Goal: Book appointment/travel/reservation

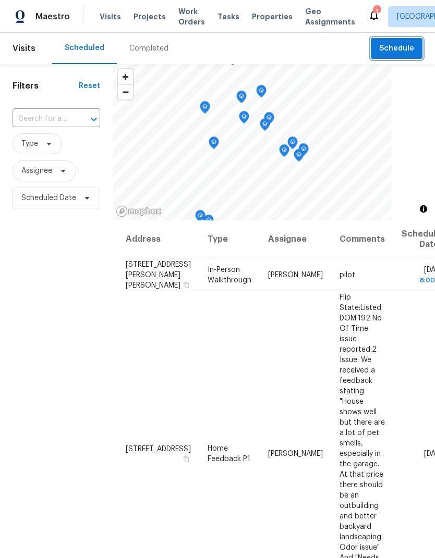
click at [396, 39] on button "Schedule" at bounding box center [397, 48] width 52 height 21
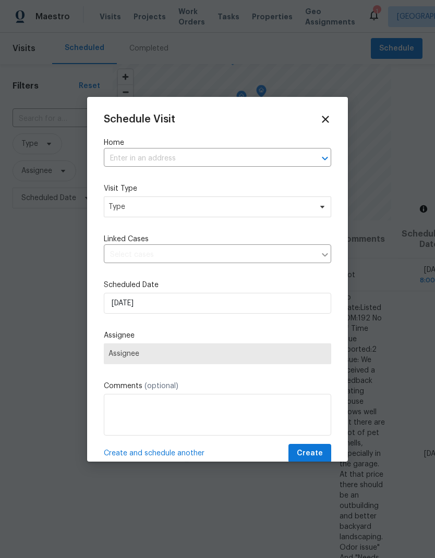
click at [120, 160] on input "text" at bounding box center [203, 159] width 198 height 16
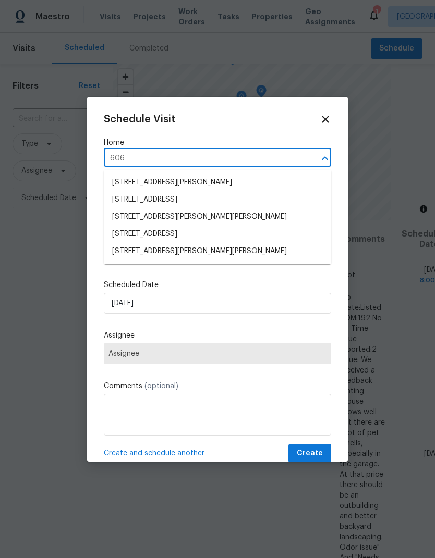
type input "6062"
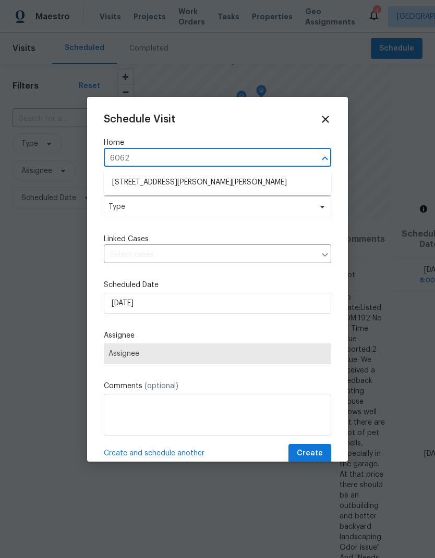
click at [119, 182] on li "[STREET_ADDRESS][PERSON_NAME][PERSON_NAME]" at bounding box center [217, 182] width 227 height 17
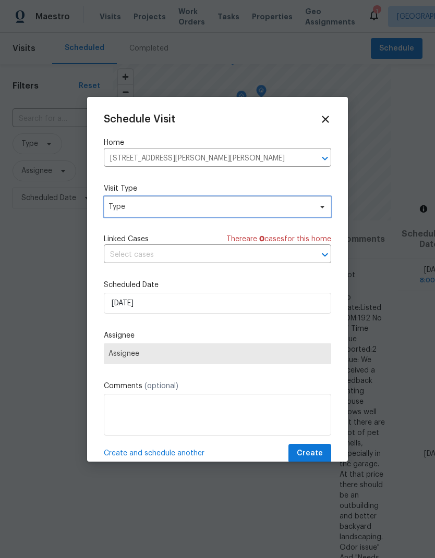
click at [116, 209] on span "Type" at bounding box center [209, 207] width 203 height 10
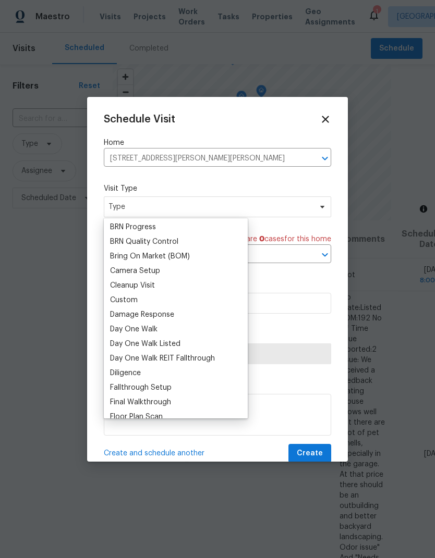
scroll to position [88, 0]
click at [112, 297] on div "Custom" at bounding box center [124, 300] width 28 height 10
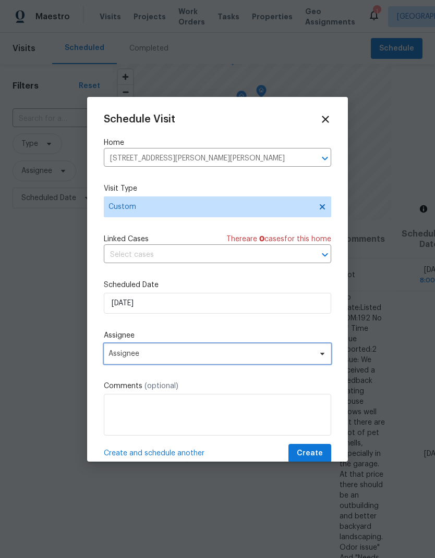
click at [118, 353] on span "Assignee" at bounding box center [210, 354] width 204 height 8
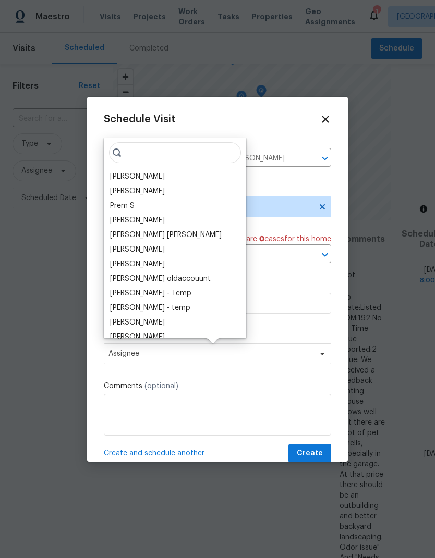
click at [112, 175] on div "[PERSON_NAME]" at bounding box center [137, 176] width 55 height 10
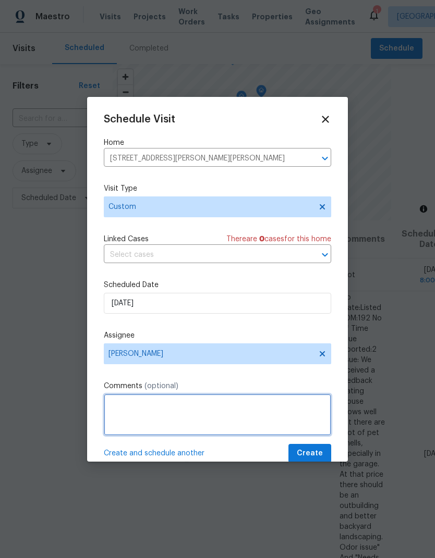
click at [112, 397] on textarea at bounding box center [217, 415] width 227 height 42
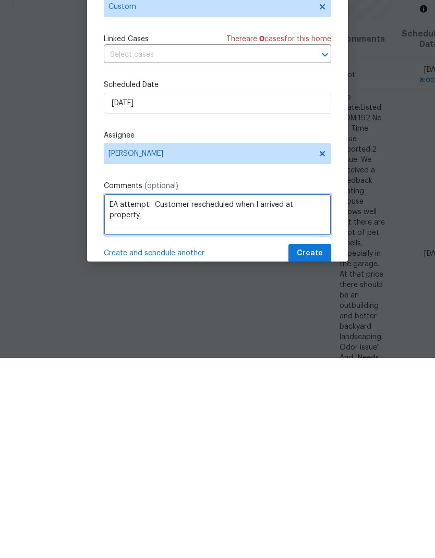
type textarea "EA attempt. Customer rescheduled when I arrived at property."
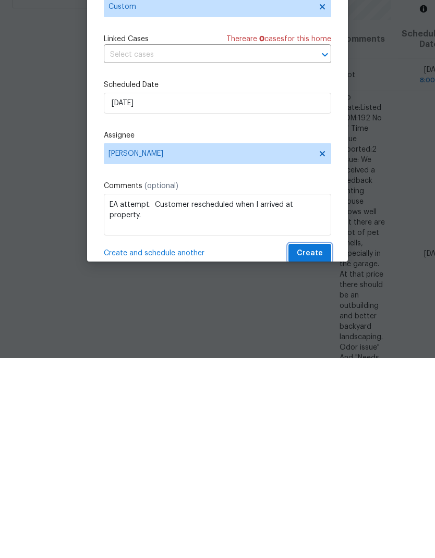
click at [319, 447] on span "Create" at bounding box center [310, 453] width 26 height 13
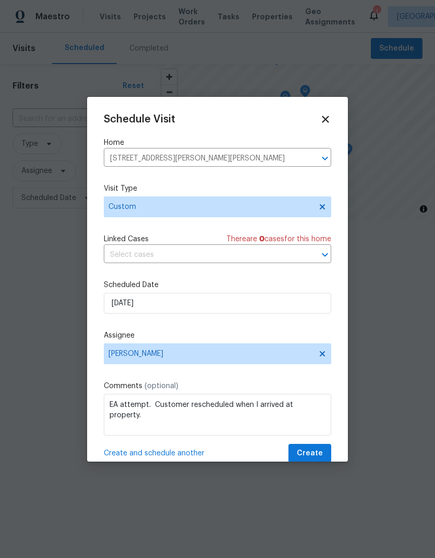
scroll to position [0, 0]
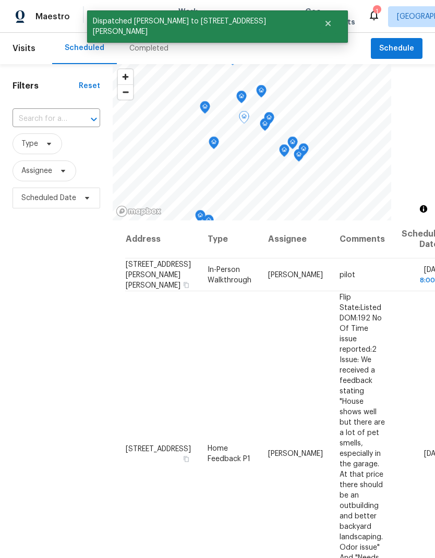
click at [0, 0] on icon at bounding box center [0, 0] width 0 height 0
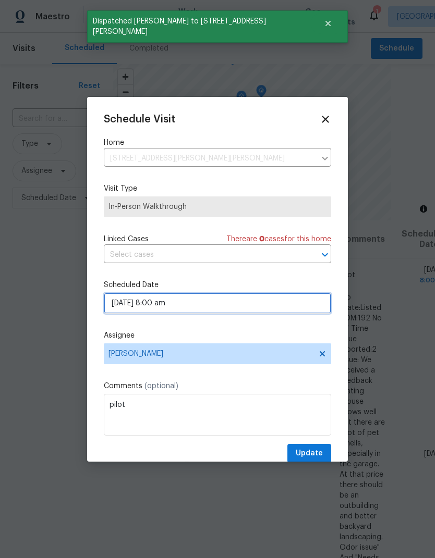
click at [116, 307] on input "[DATE] 8:00 am" at bounding box center [217, 303] width 227 height 21
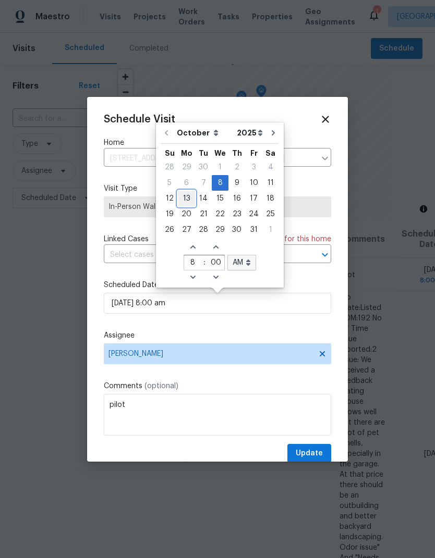
click at [189, 204] on div "13" at bounding box center [186, 198] width 17 height 15
type input "[DATE] 8:00 am"
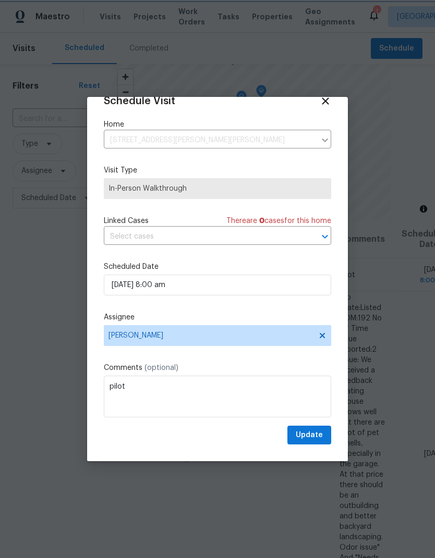
scroll to position [20, 0]
click at [137, 386] on textarea "pilot" at bounding box center [217, 397] width 227 height 42
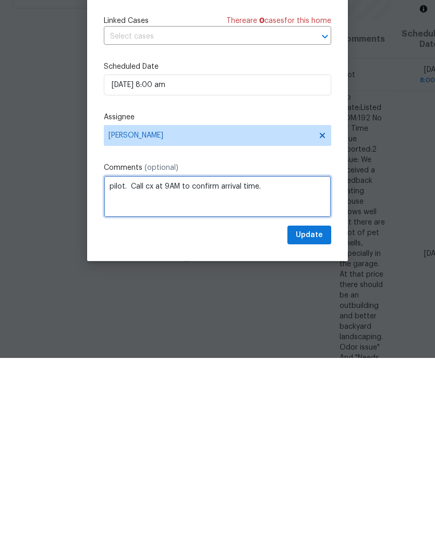
type textarea "pilot. Call cx at 9AM to confirm arrival time."
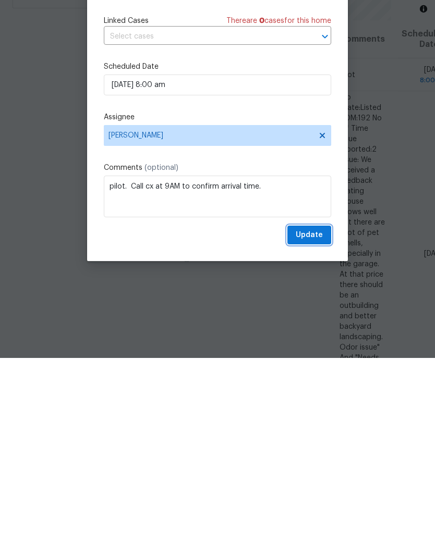
click at [322, 429] on span "Update" at bounding box center [308, 435] width 27 height 13
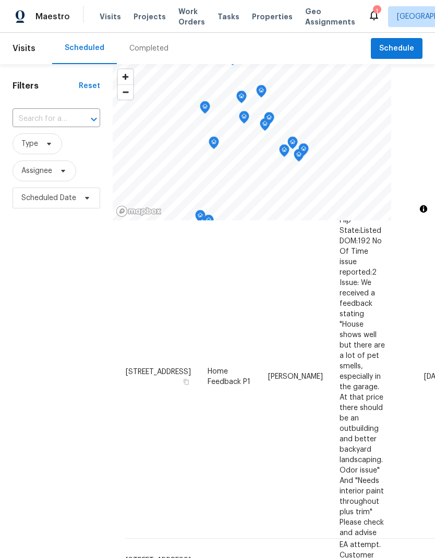
scroll to position [79, 0]
